Goal: Task Accomplishment & Management: Complete application form

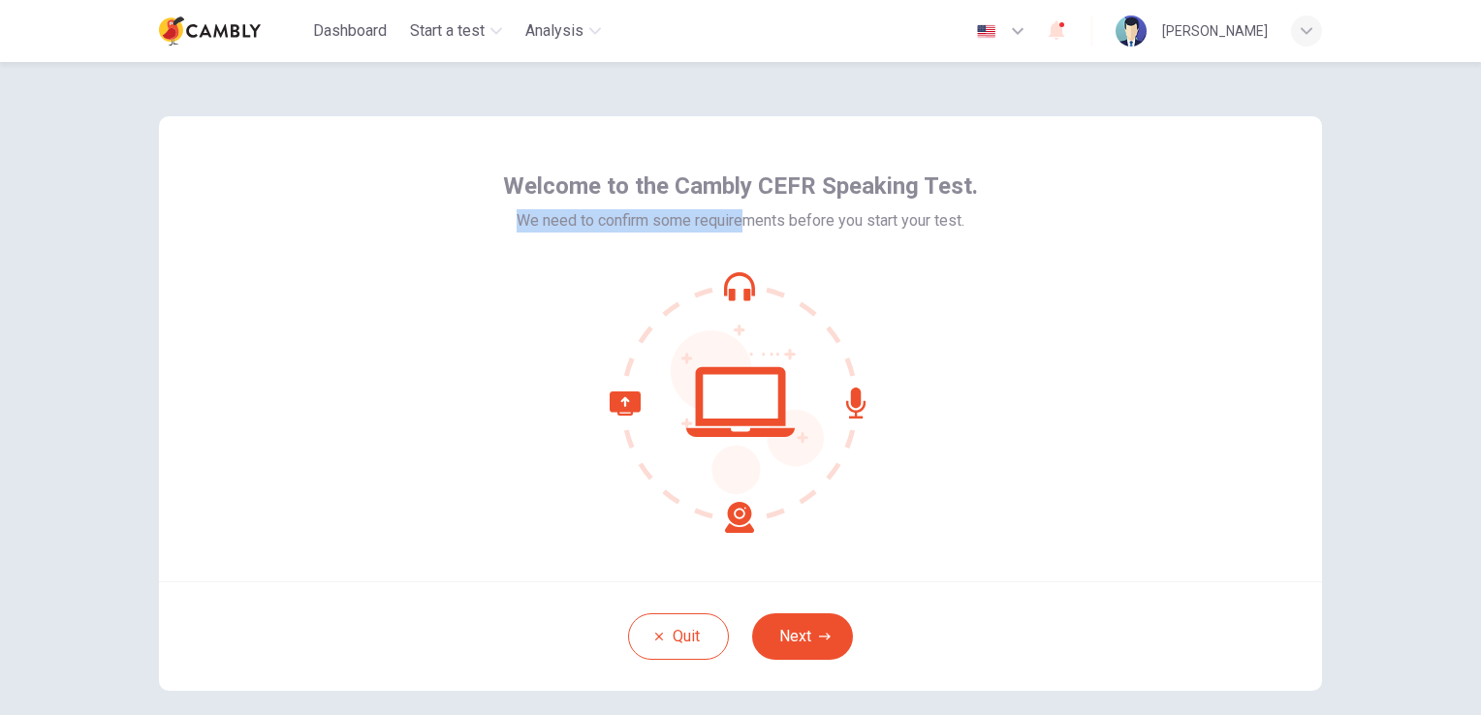
drag, startPoint x: 737, startPoint y: 220, endPoint x: 1029, endPoint y: 206, distance: 292.2
click at [1029, 206] on div "Welcome to the Cambly CEFR Speaking Test. We need to confirm some requirements …" at bounding box center [740, 348] width 1163 height 465
click at [558, 233] on div "Welcome to the Cambly CEFR Speaking Test. We need to confirm some requirements …" at bounding box center [740, 352] width 475 height 363
drag, startPoint x: 621, startPoint y: 222, endPoint x: 925, endPoint y: 204, distance: 304.0
click at [925, 204] on div "Welcome to the Cambly CEFR Speaking Test. We need to confirm some requirements …" at bounding box center [740, 202] width 475 height 62
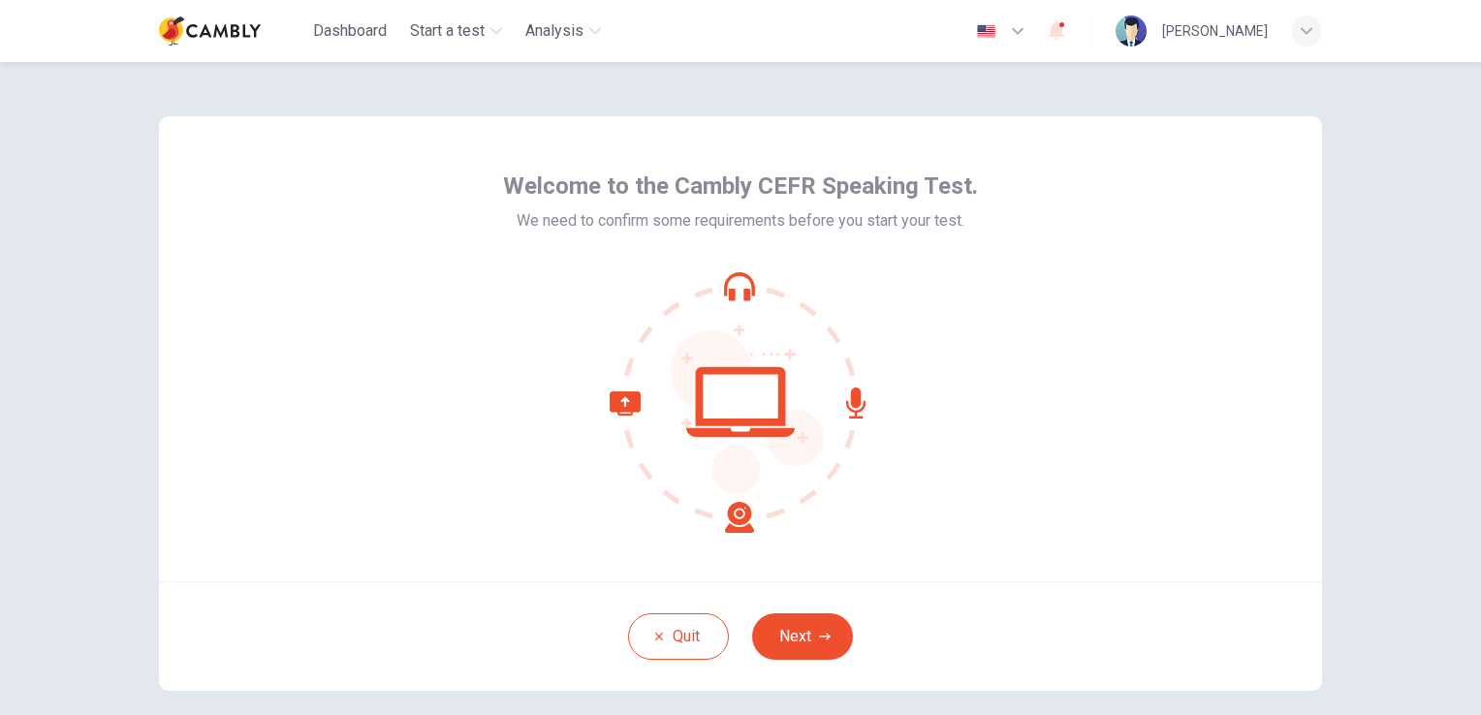
drag, startPoint x: 925, startPoint y: 204, endPoint x: 1007, endPoint y: 279, distance: 111.8
click at [1007, 279] on div "Welcome to the Cambly CEFR Speaking Test. We need to confirm some requirements …" at bounding box center [740, 348] width 1163 height 465
drag, startPoint x: 513, startPoint y: 220, endPoint x: 993, endPoint y: 219, distance: 479.9
click at [993, 219] on div "Welcome to the Cambly CEFR Speaking Test. We need to confirm some requirements …" at bounding box center [740, 348] width 1163 height 465
drag, startPoint x: 566, startPoint y: 238, endPoint x: 514, endPoint y: 223, distance: 54.6
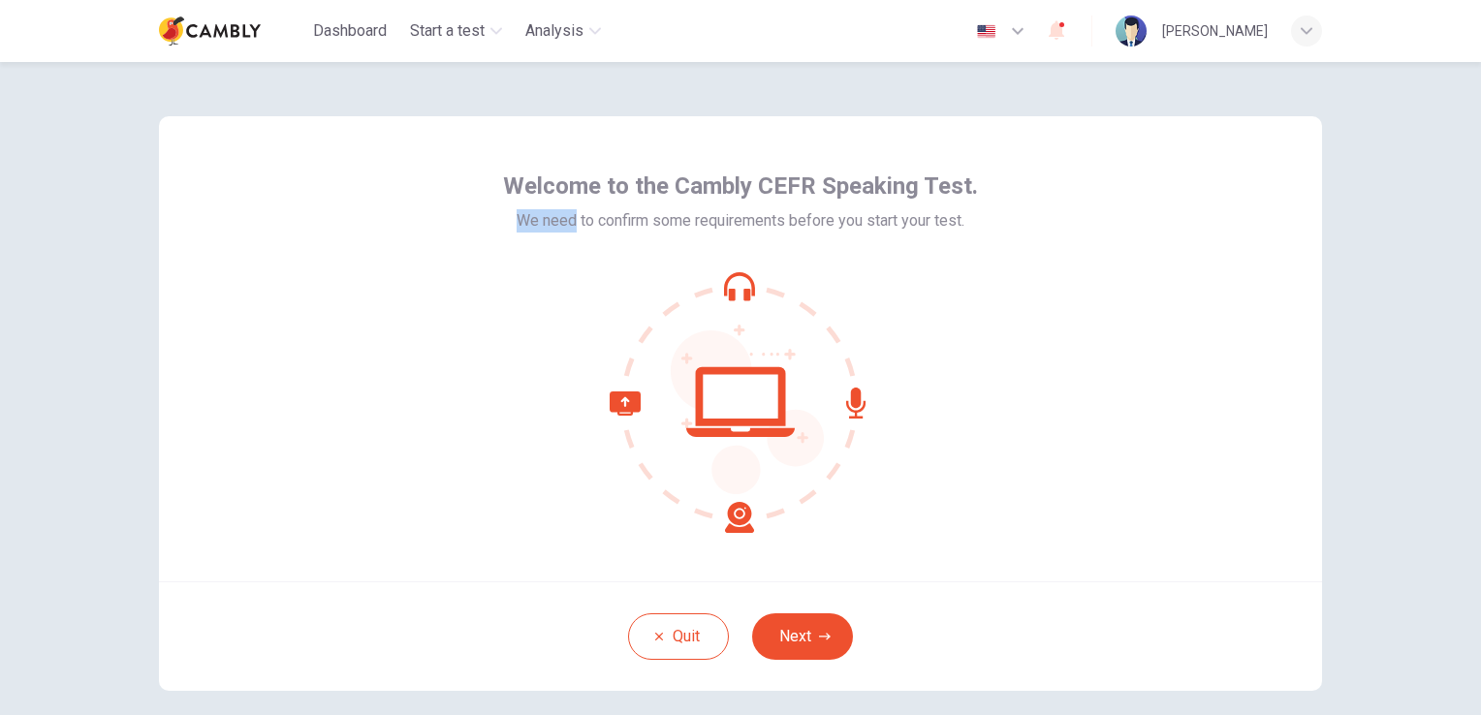
click at [514, 223] on div "Welcome to the Cambly CEFR Speaking Test. We need to confirm some requirements …" at bounding box center [740, 352] width 475 height 363
click at [517, 223] on span "We need to confirm some requirements before you start your test." at bounding box center [741, 220] width 448 height 23
drag, startPoint x: 514, startPoint y: 223, endPoint x: 978, endPoint y: 228, distance: 464.4
click at [978, 228] on div "Welcome to the Cambly CEFR Speaking Test. We need to confirm some requirements …" at bounding box center [740, 348] width 1163 height 465
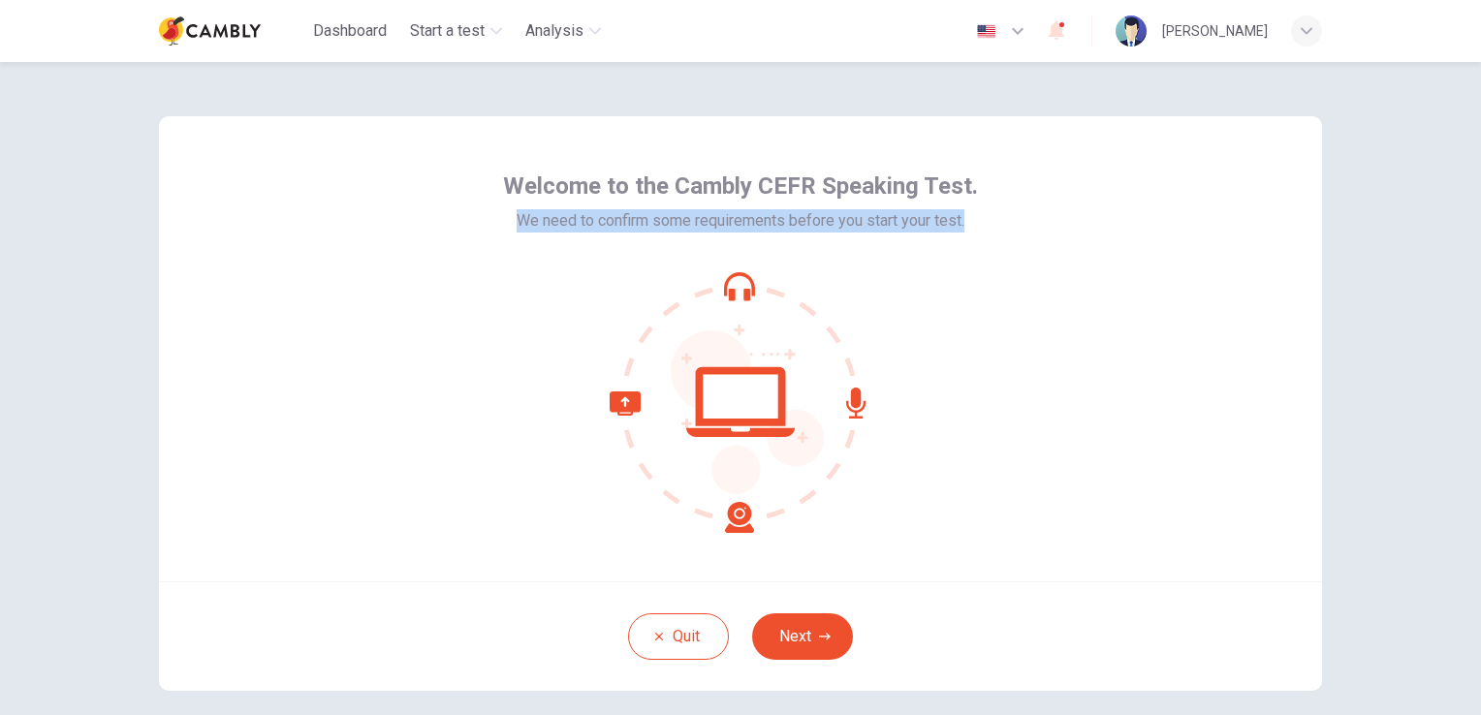
copy span "We need to confirm some requirements before you start your test."
click at [814, 625] on button "Next" at bounding box center [802, 637] width 101 height 47
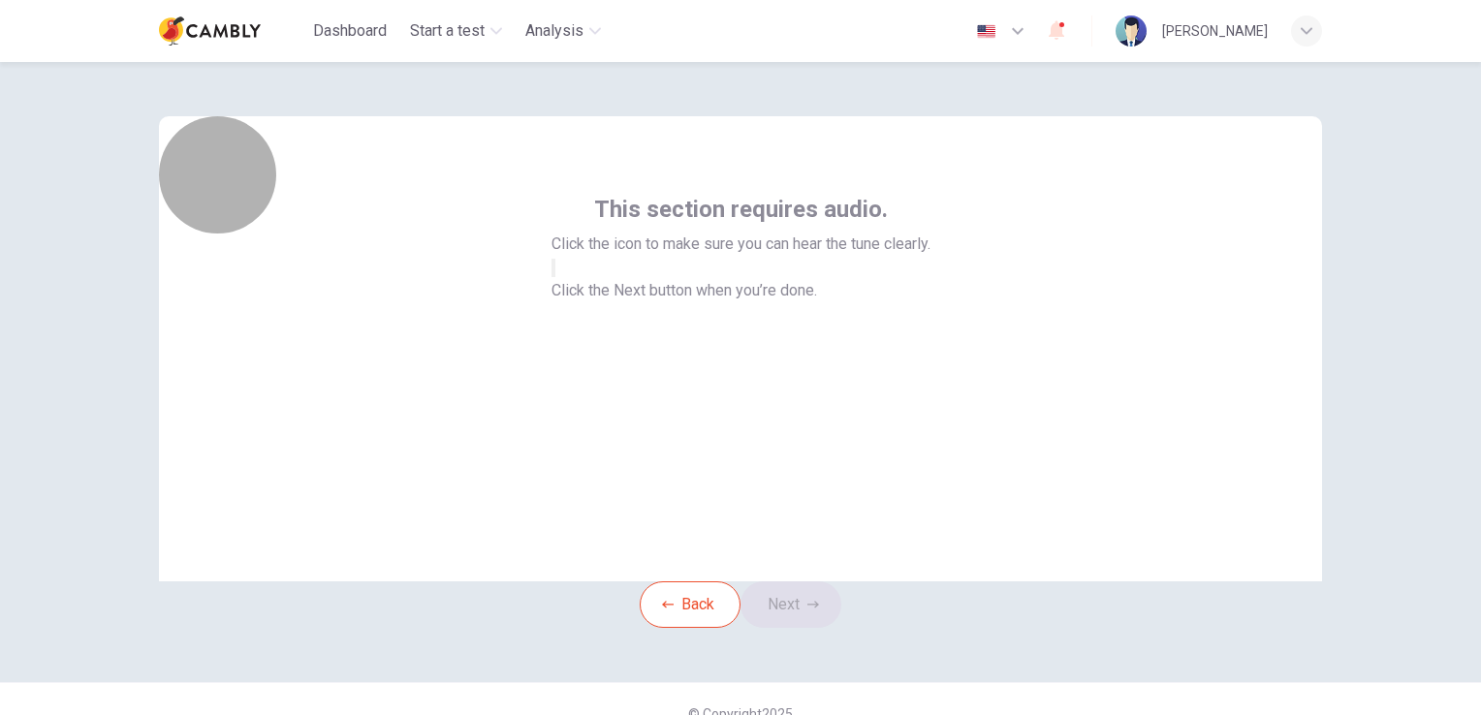
click at [555, 277] on button "button" at bounding box center [554, 268] width 4 height 18
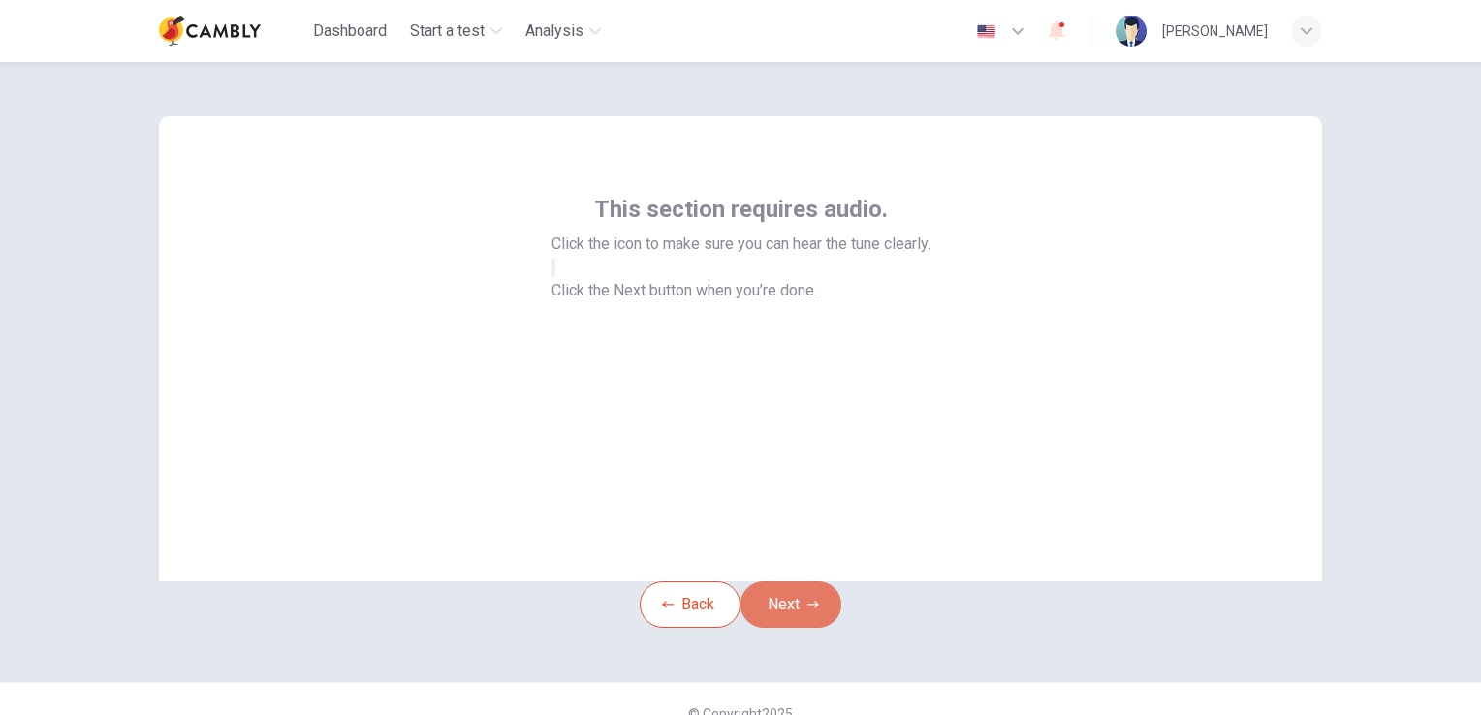
click at [798, 628] on button "Next" at bounding box center [791, 605] width 101 height 47
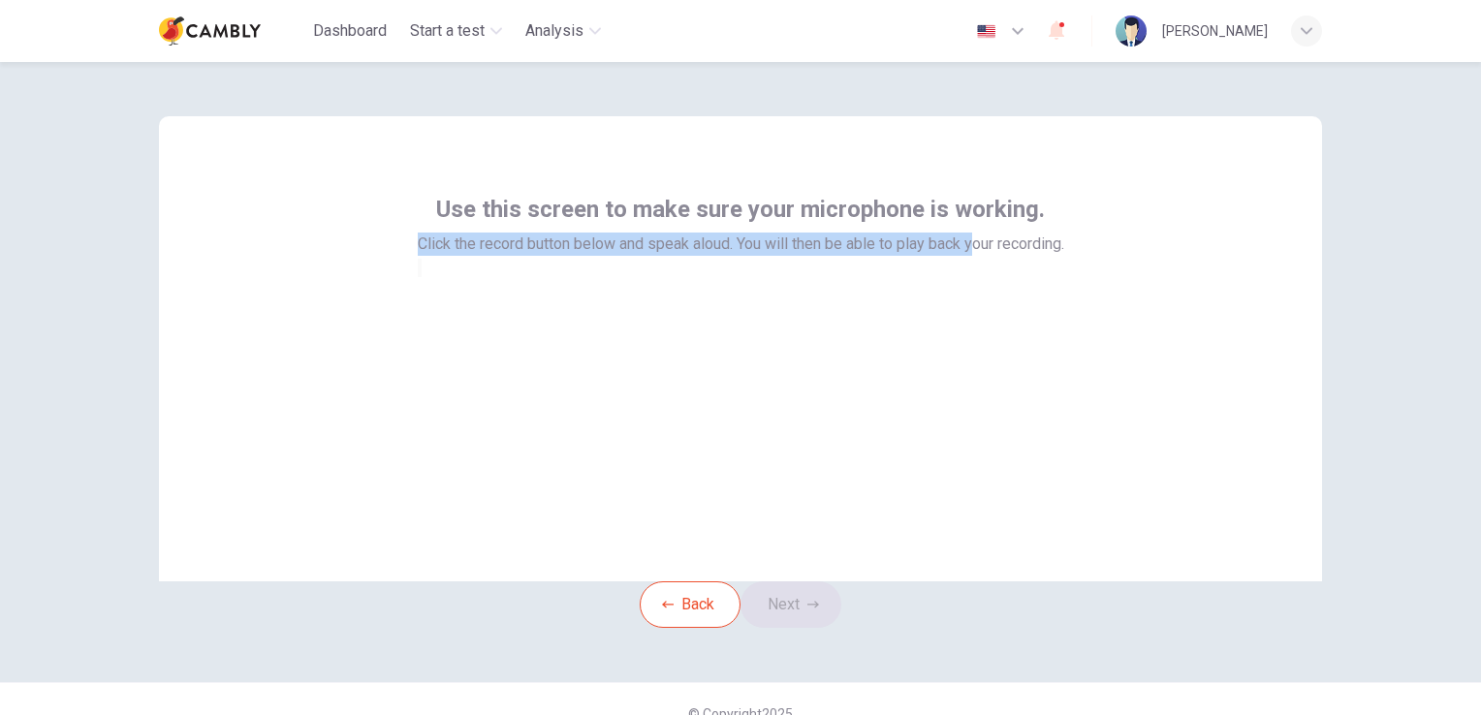
drag, startPoint x: 410, startPoint y: 246, endPoint x: 976, endPoint y: 269, distance: 566.6
click at [976, 269] on div "Use this screen to make sure your microphone is working. Click the record butto…" at bounding box center [741, 236] width 647 height 85
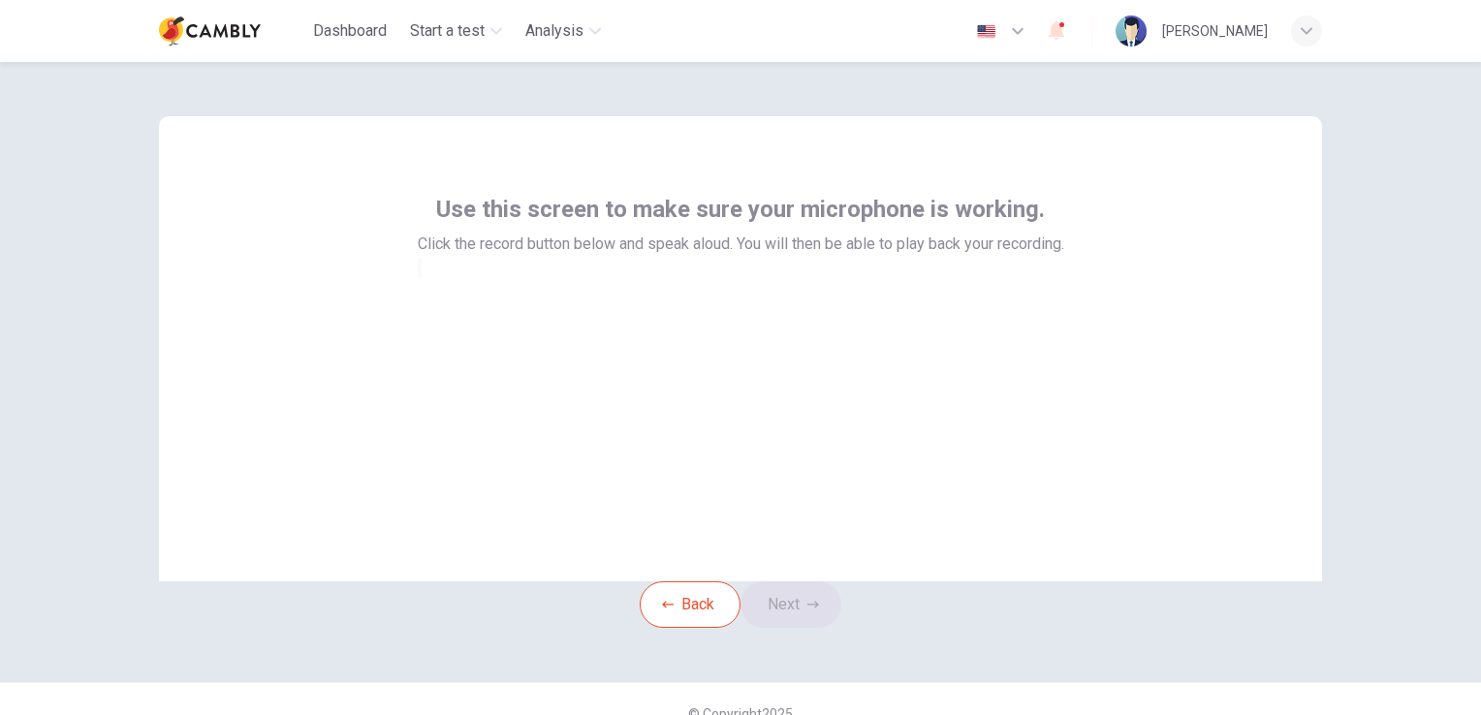
drag, startPoint x: 976, startPoint y: 269, endPoint x: 1148, endPoint y: 254, distance: 172.2
click at [1148, 254] on div "Use this screen to make sure your microphone is working. Click the record butto…" at bounding box center [740, 348] width 1163 height 465
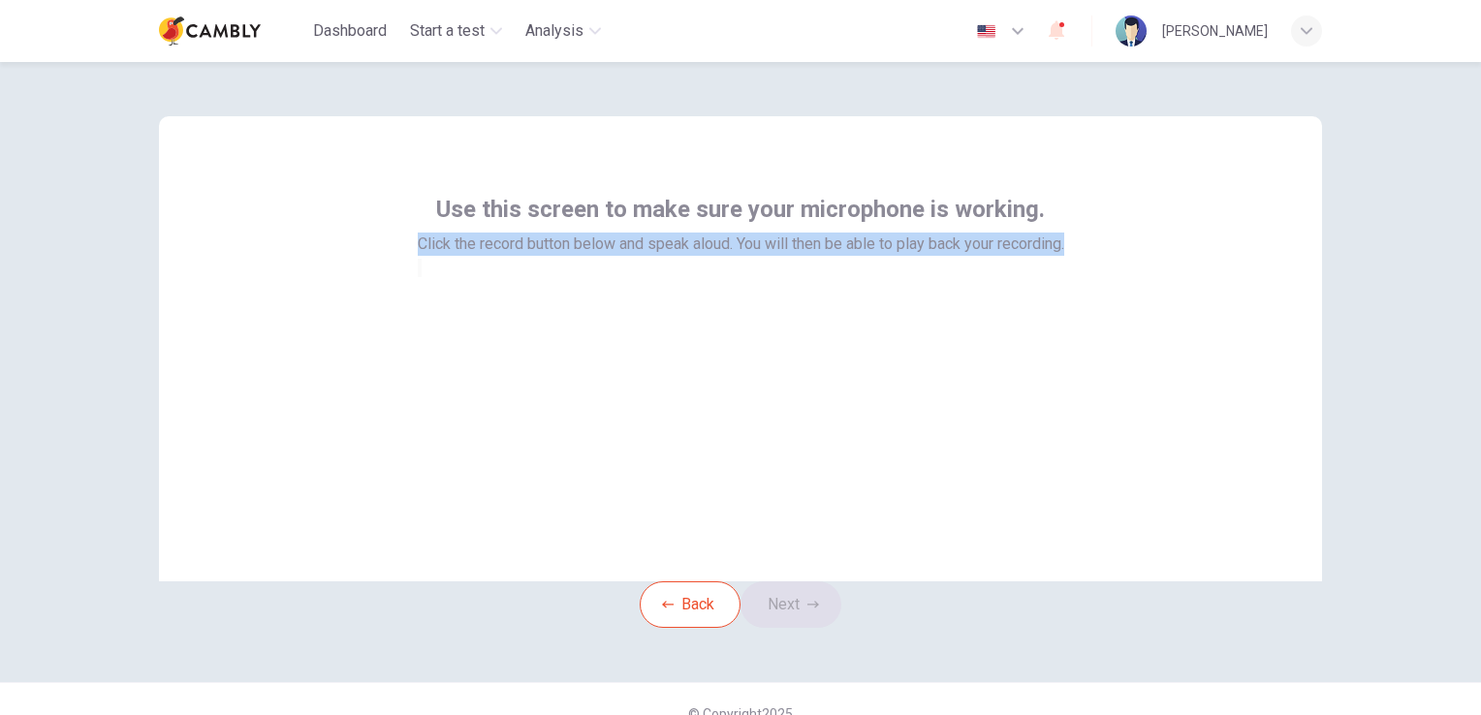
drag, startPoint x: 406, startPoint y: 246, endPoint x: 1075, endPoint y: 246, distance: 668.9
click at [1075, 246] on div "Use this screen to make sure your microphone is working. Click the record butto…" at bounding box center [740, 348] width 1163 height 465
copy span "Click the record button below and speak aloud. You will then be able to play ba…"
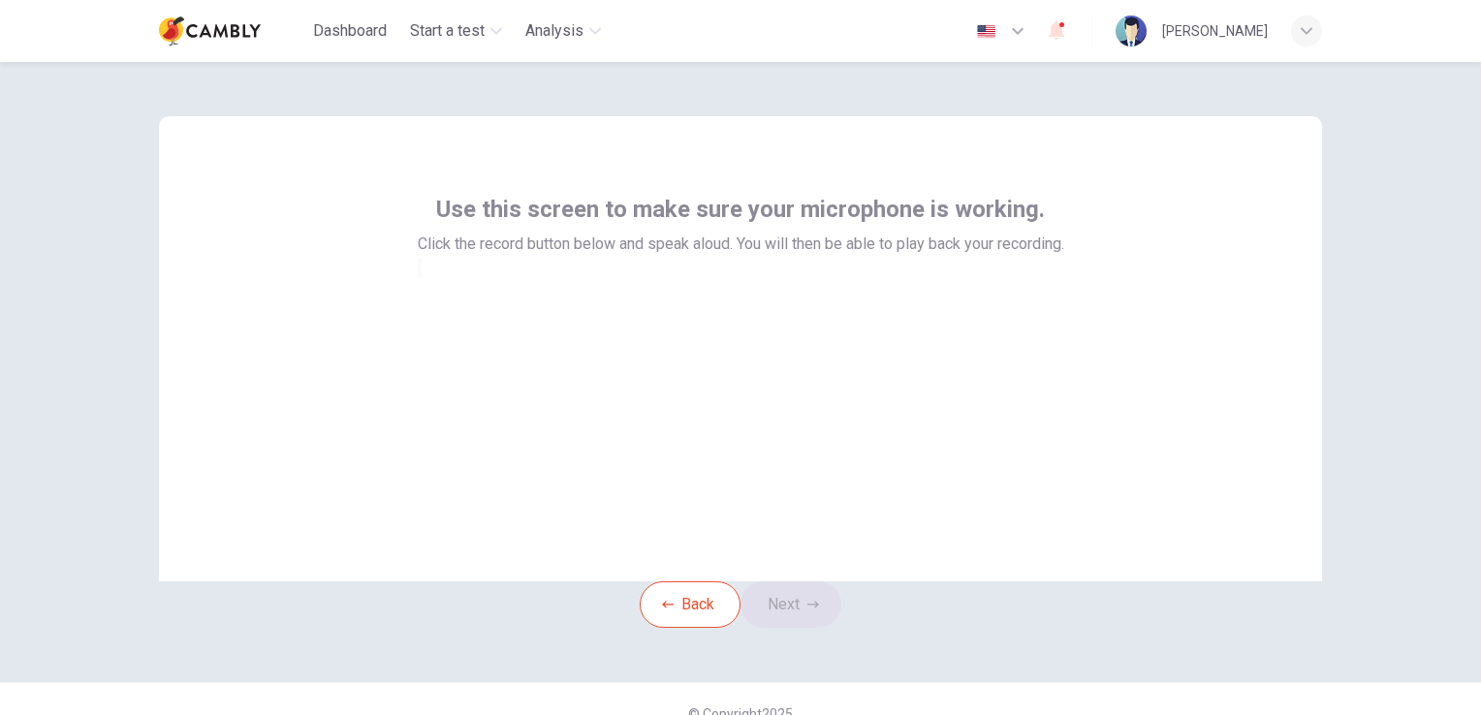
click at [718, 279] on div at bounding box center [741, 267] width 647 height 23
click at [731, 279] on div at bounding box center [741, 267] width 647 height 23
click at [729, 279] on div at bounding box center [741, 267] width 647 height 23
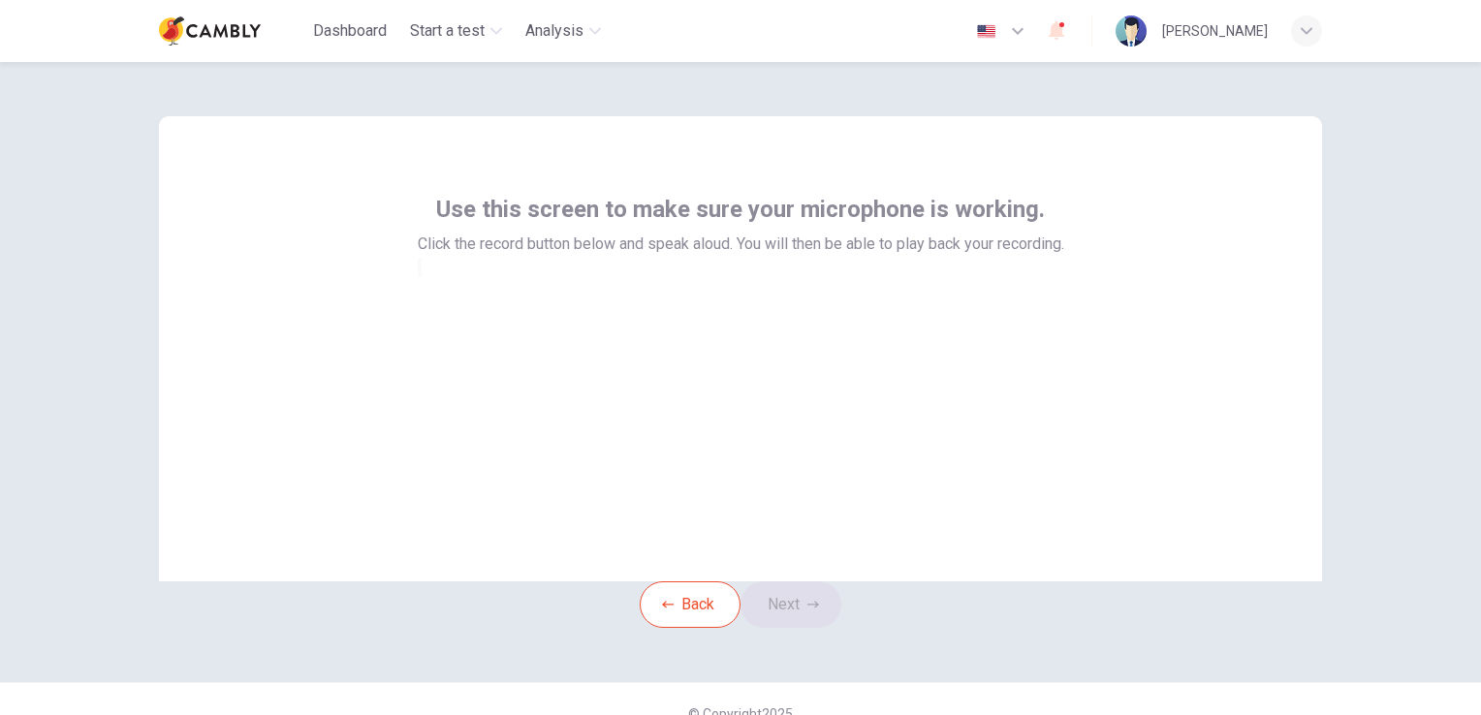
click at [729, 279] on div at bounding box center [741, 267] width 647 height 23
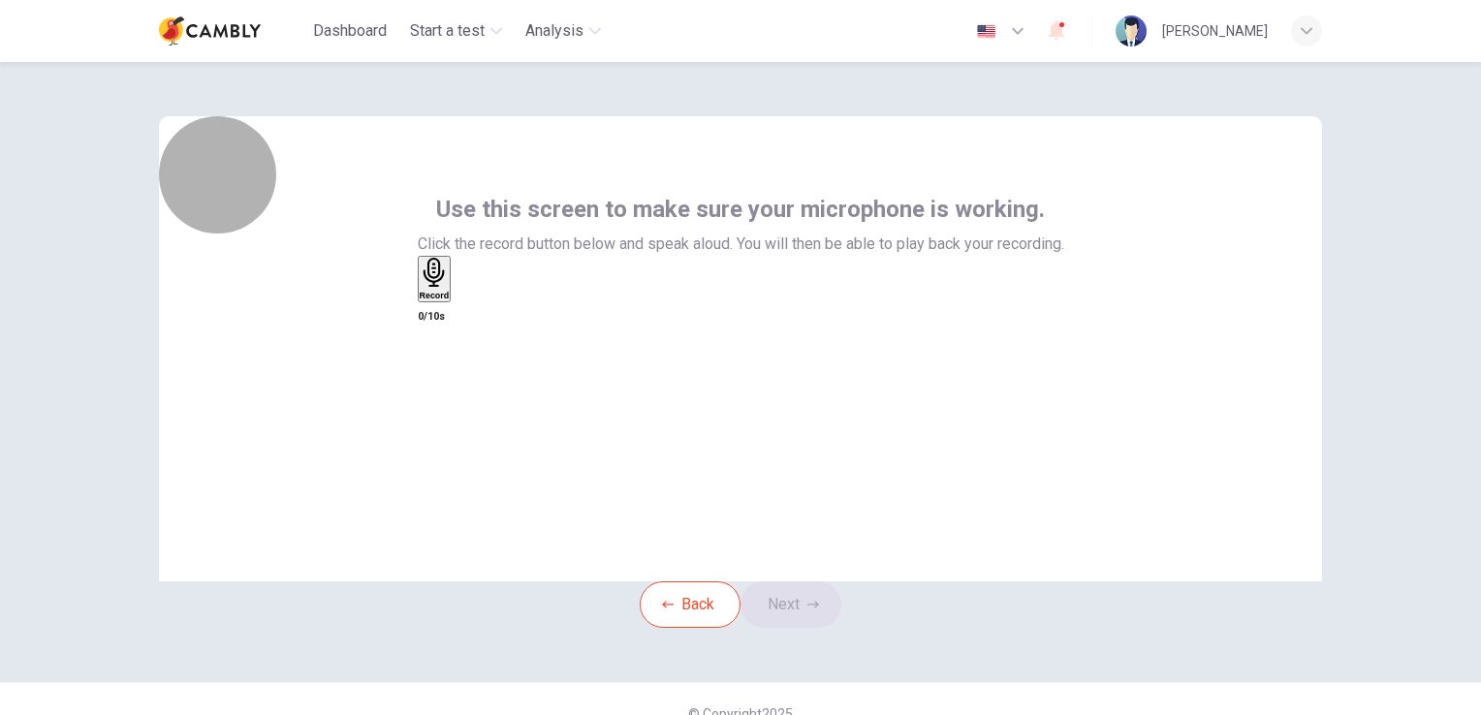
click at [444, 288] on icon "button" at bounding box center [433, 273] width 21 height 30
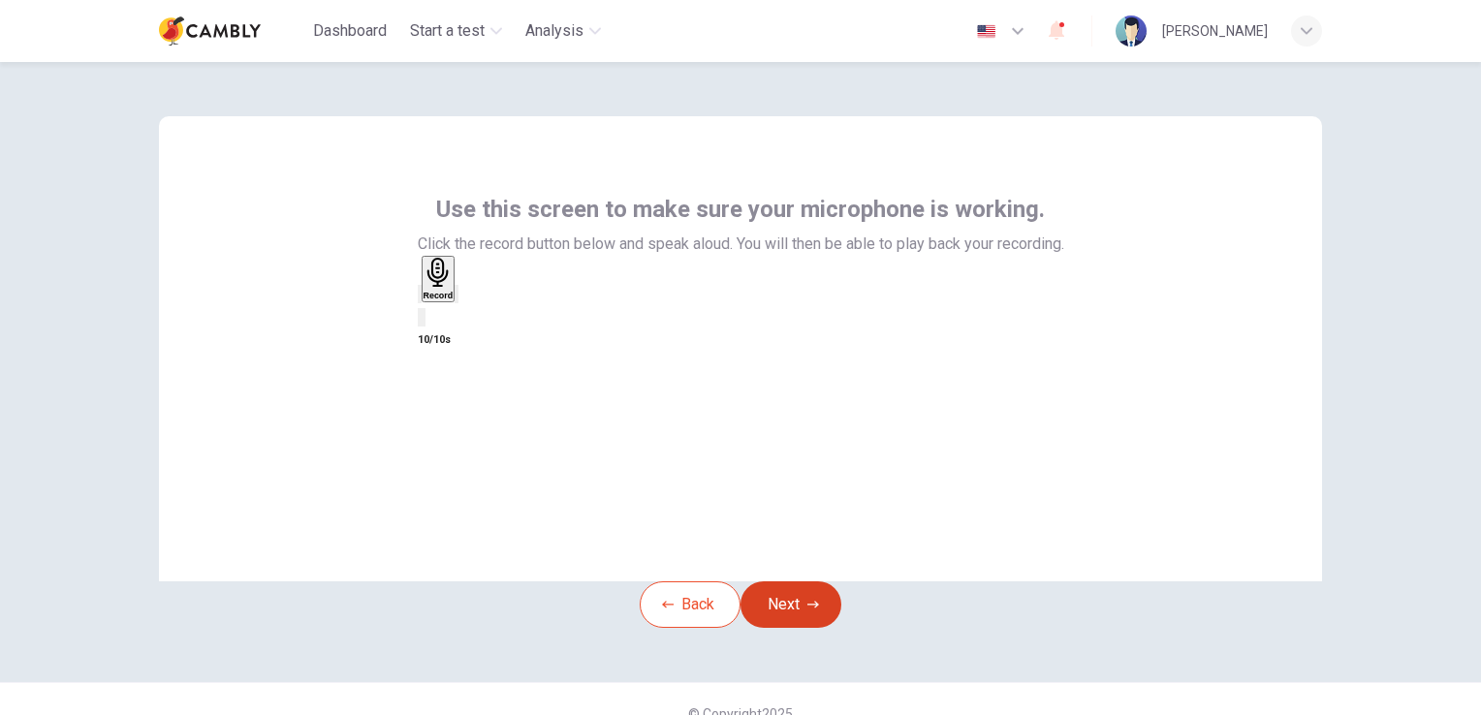
click at [802, 628] on button "Next" at bounding box center [791, 605] width 101 height 47
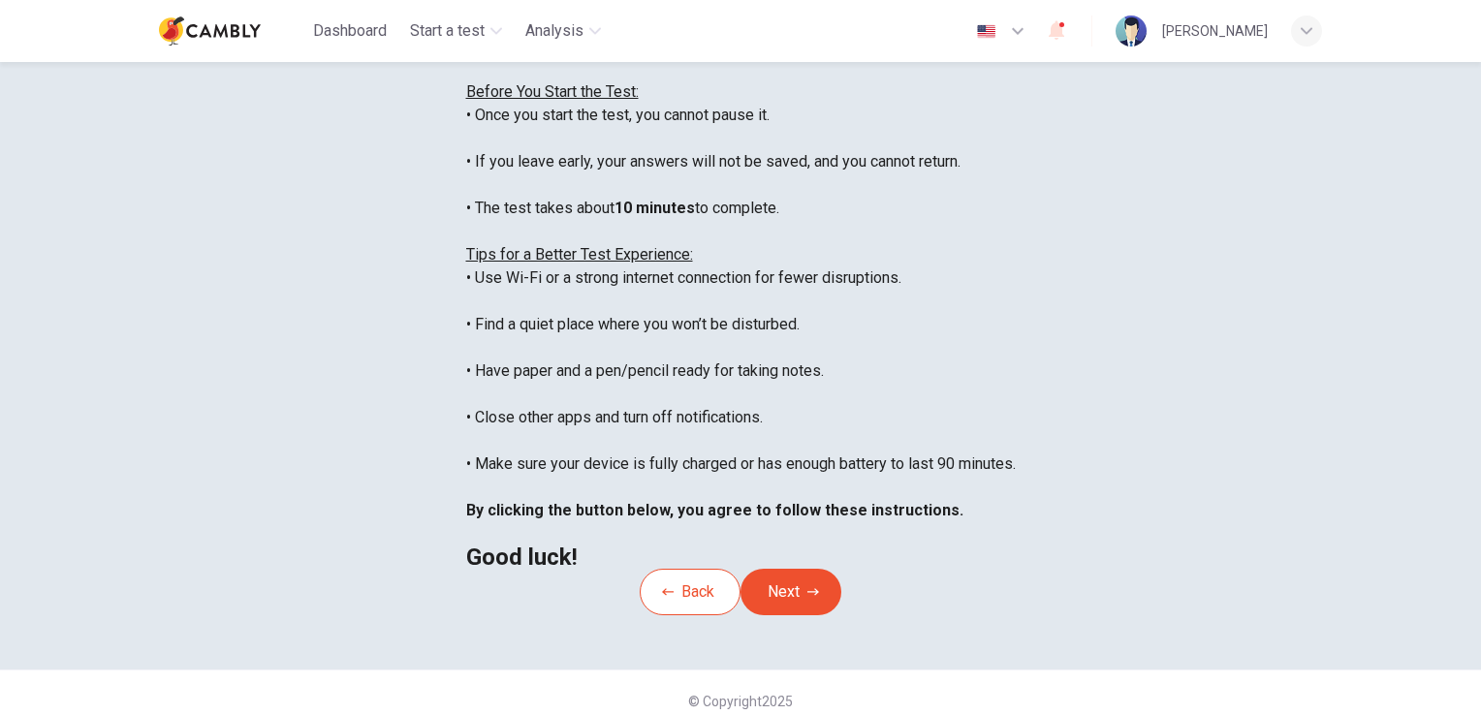
scroll to position [103, 0]
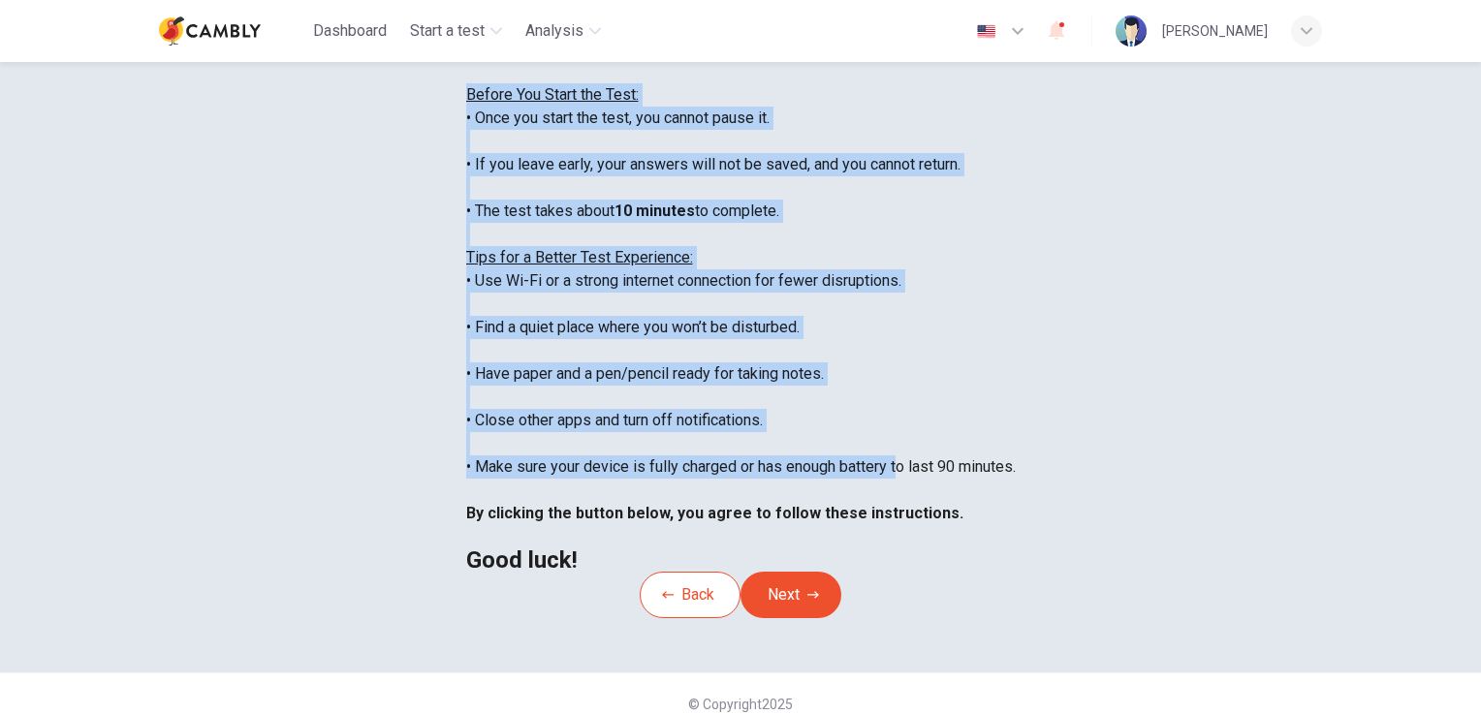
drag, startPoint x: 329, startPoint y: 228, endPoint x: 792, endPoint y: 610, distance: 600.5
click at [792, 572] on div "You are about to start a CEFR Speaking Test . Before You Start the Test: • Once…" at bounding box center [741, 304] width 550 height 535
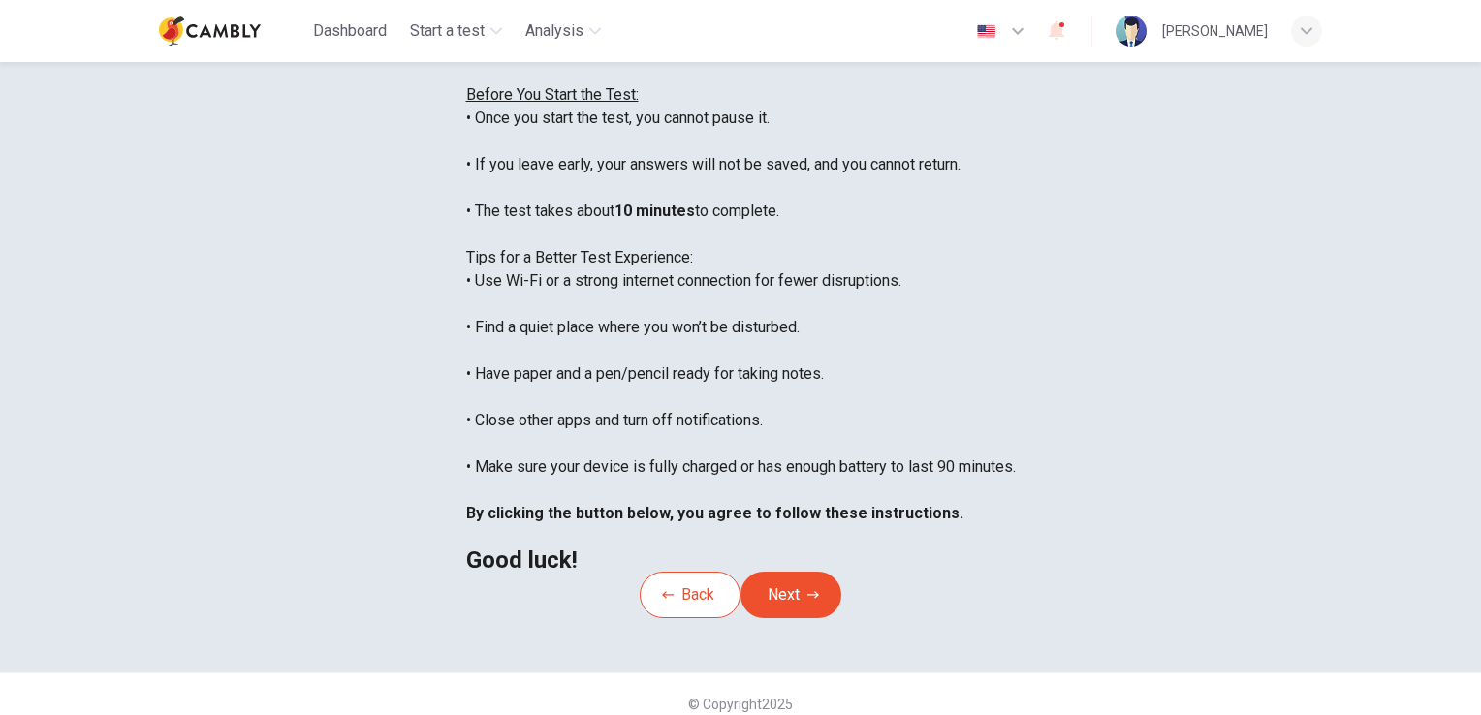
drag, startPoint x: 792, startPoint y: 610, endPoint x: 816, endPoint y: 657, distance: 53.3
click at [816, 572] on div "You are about to start a CEFR Speaking Test . Before You Start the Test: • Once…" at bounding box center [741, 304] width 550 height 535
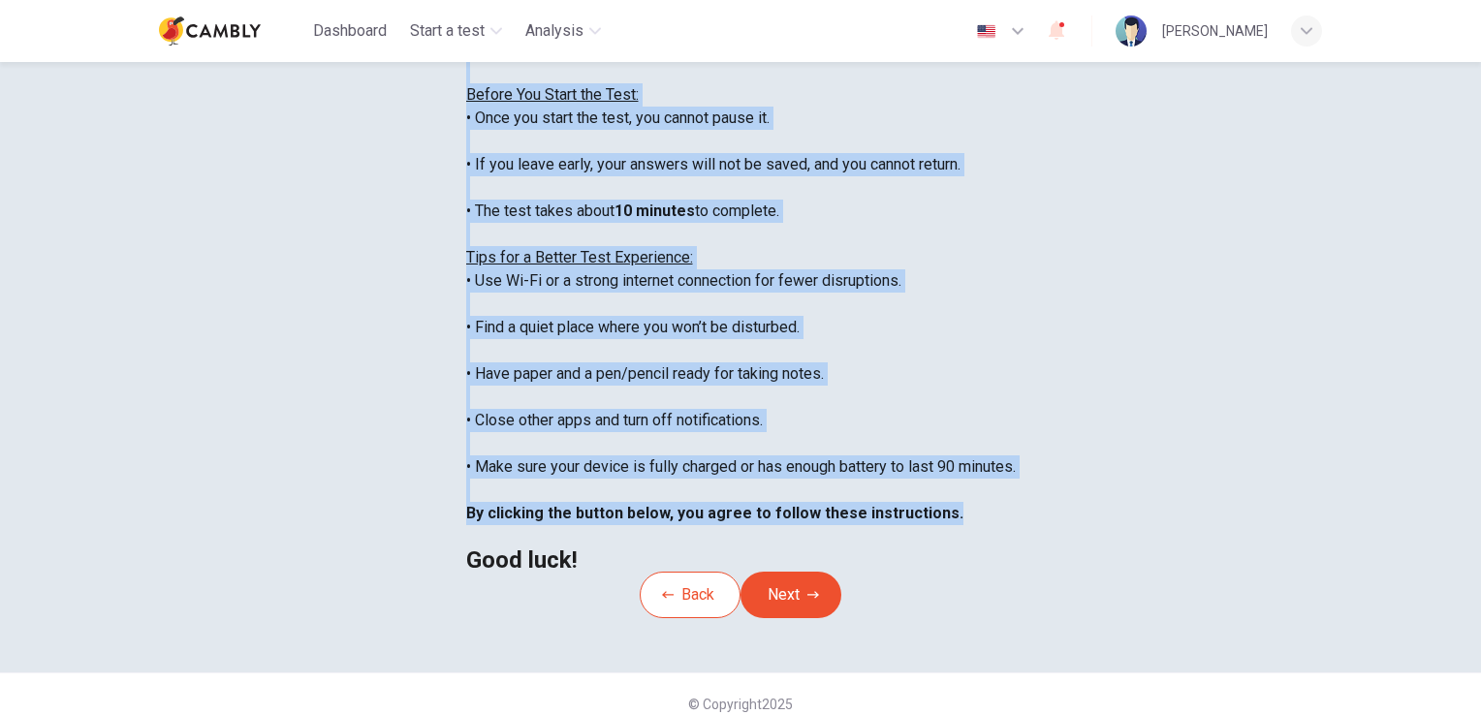
drag, startPoint x: 807, startPoint y: 637, endPoint x: 319, endPoint y: 118, distance: 711.9
click at [466, 118] on div "Disclaimer: You are about to start a CEFR Speaking Test . Before You Start the …" at bounding box center [741, 293] width 550 height 558
copy div "Disclaimer: You are about to start a CEFR Speaking Test . Before You Start the …"
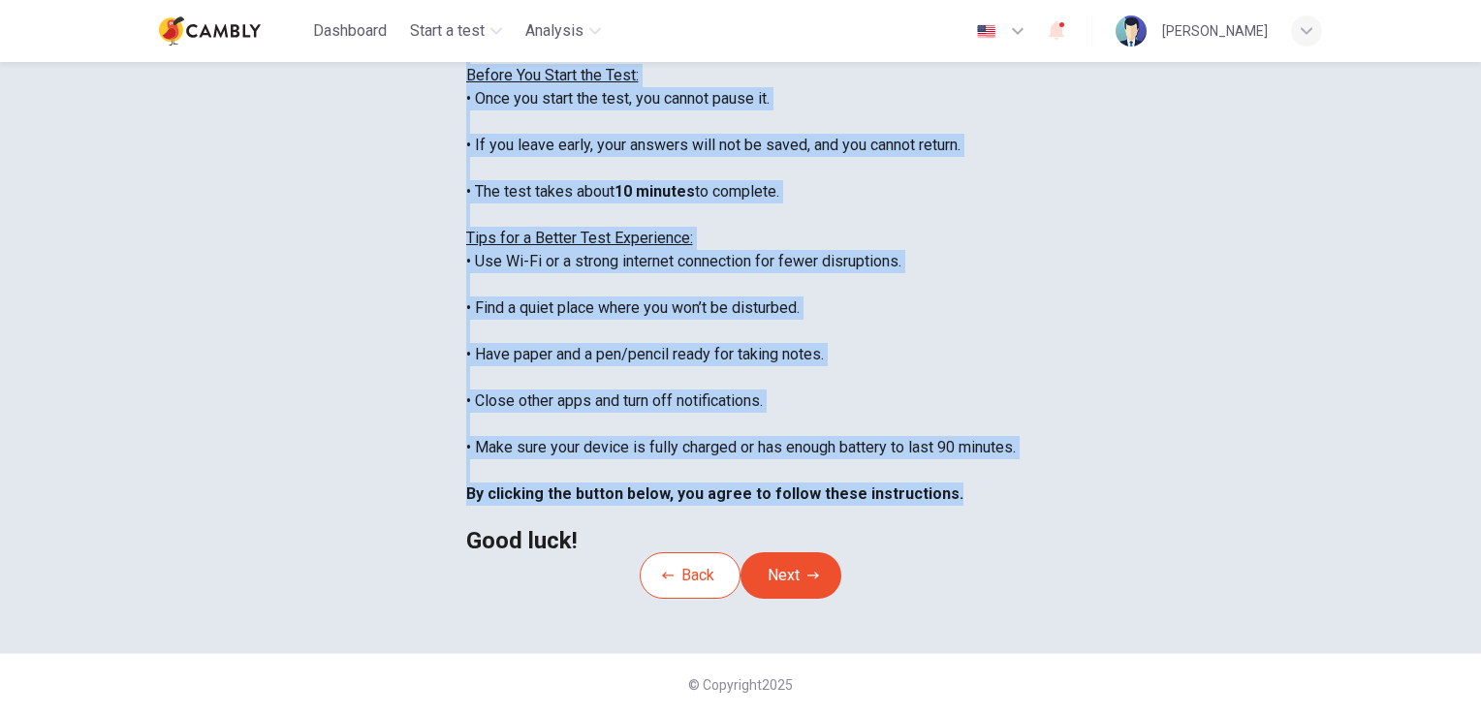
scroll to position [191, 0]
click at [650, 599] on button "Back" at bounding box center [690, 576] width 101 height 47
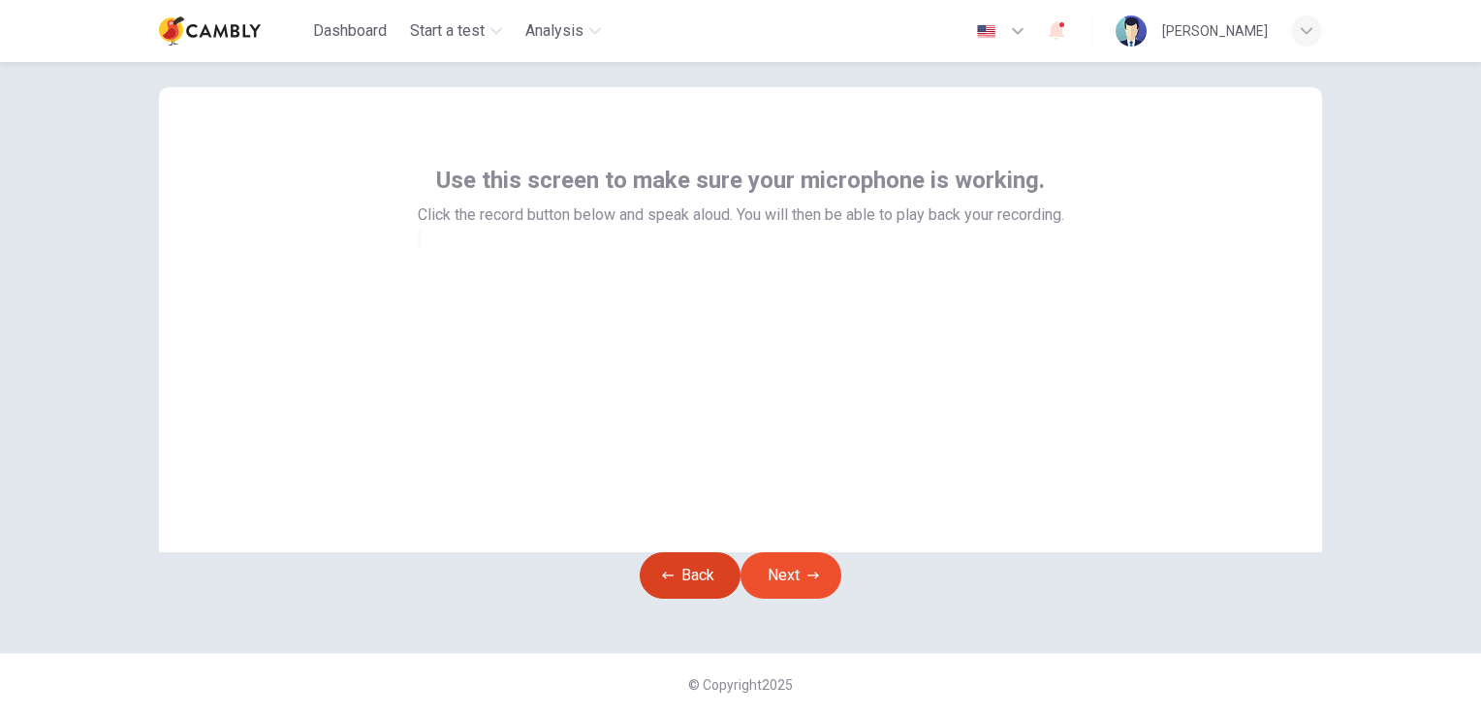
scroll to position [91, 0]
click at [672, 564] on button "Back" at bounding box center [690, 576] width 101 height 47
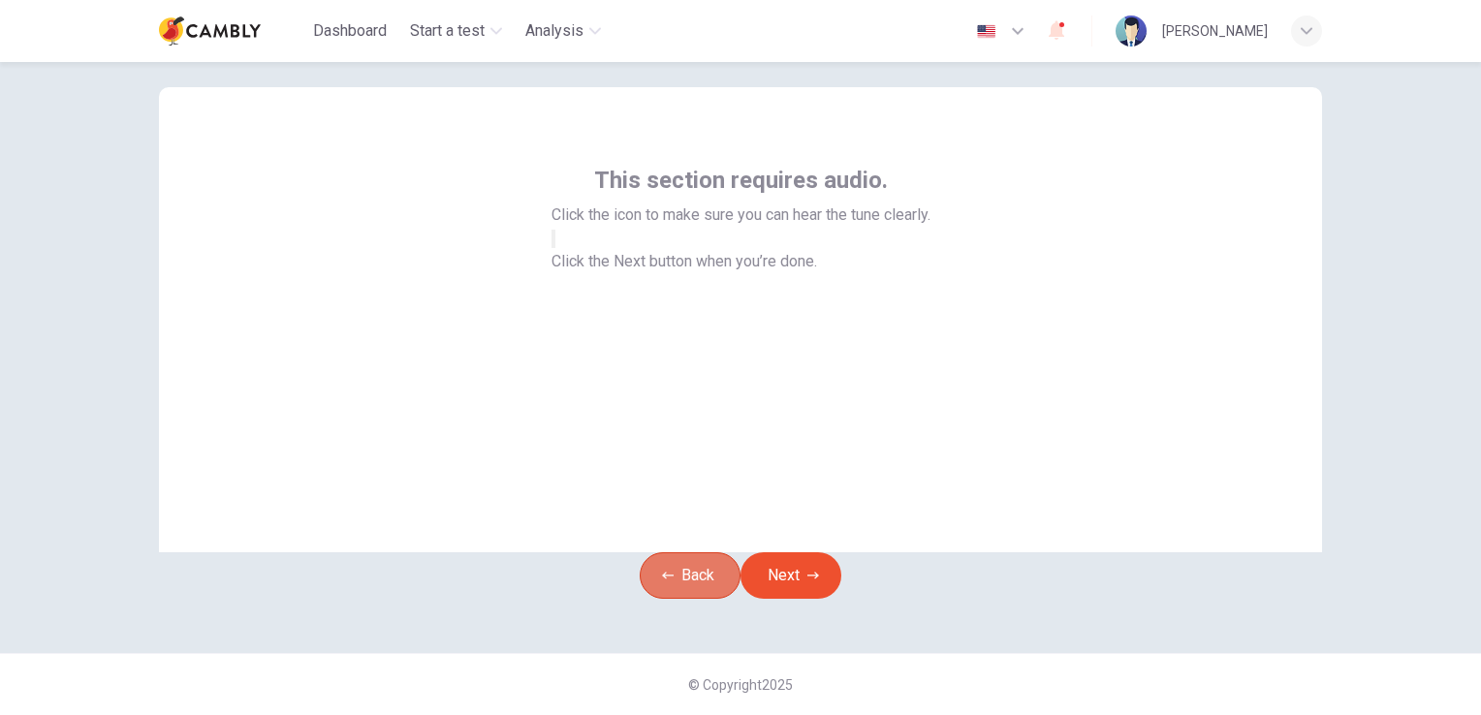
click at [672, 564] on button "Back" at bounding box center [690, 576] width 101 height 47
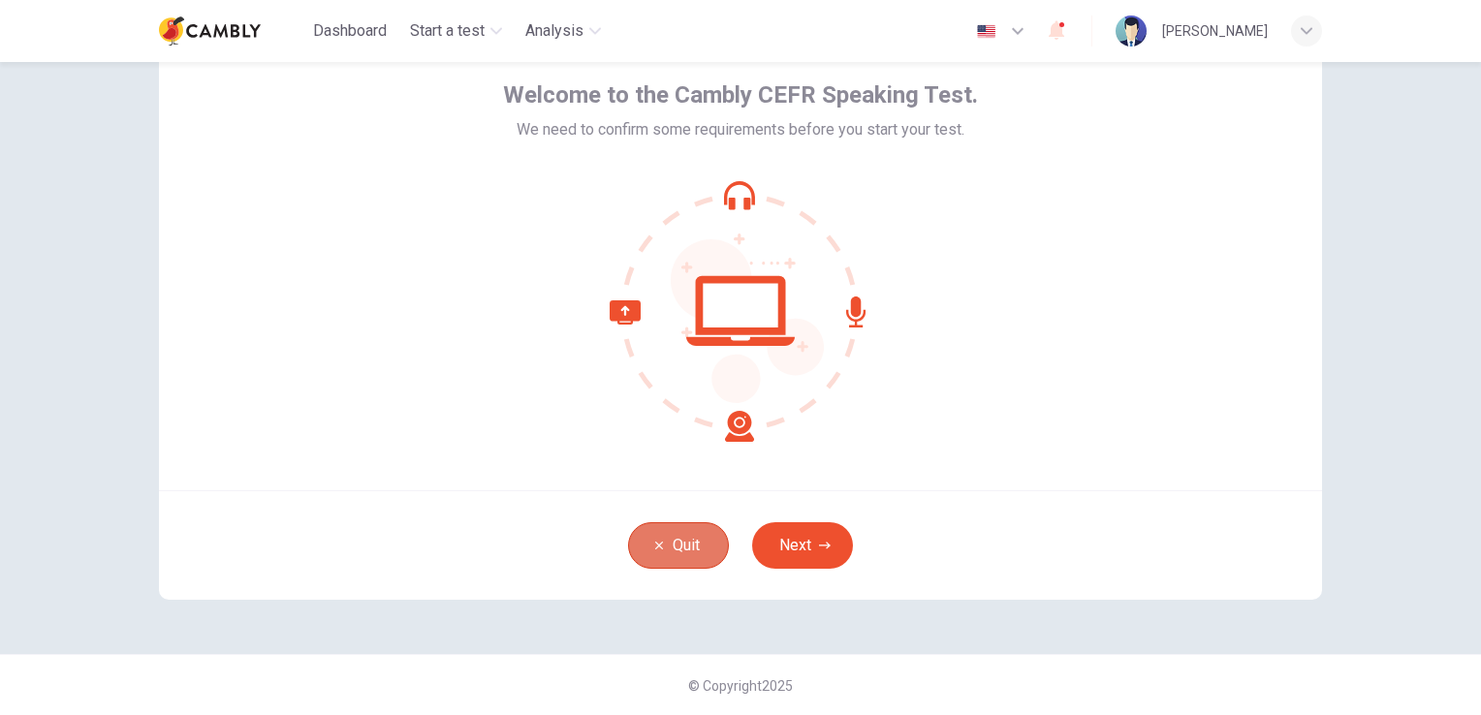
click at [672, 564] on button "Quit" at bounding box center [678, 546] width 101 height 47
